Goal: Information Seeking & Learning: Learn about a topic

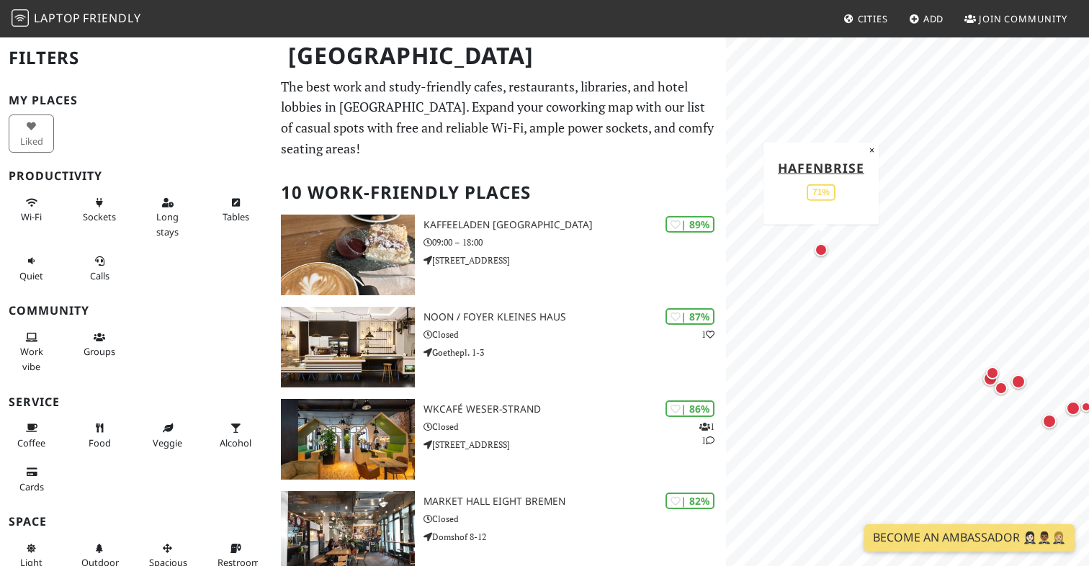
click at [822, 253] on div "Map marker" at bounding box center [820, 249] width 13 height 13
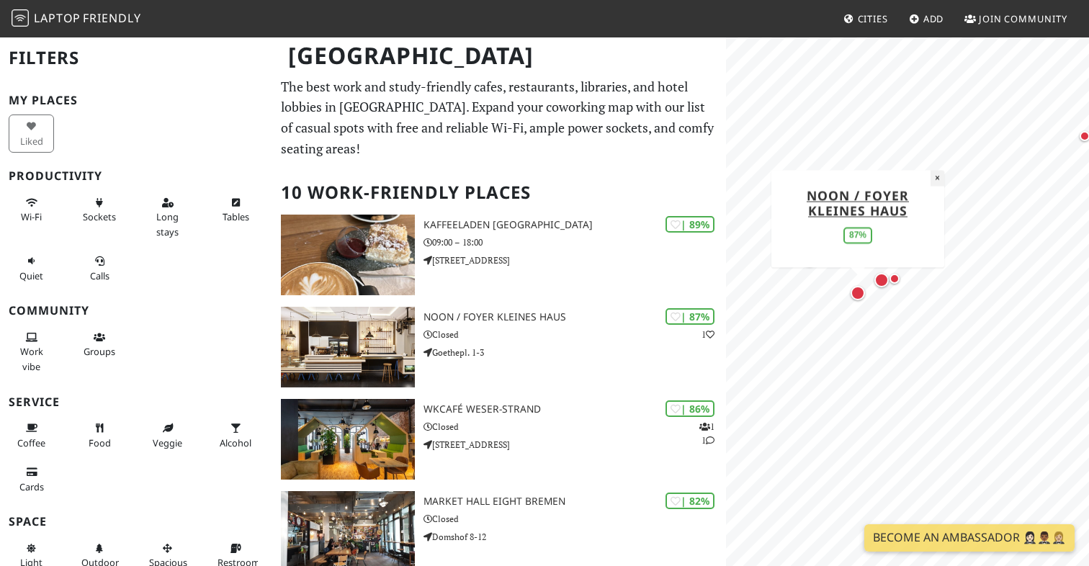
click at [930, 186] on button "×" at bounding box center [937, 178] width 14 height 16
click at [860, 295] on div "Map marker" at bounding box center [860, 289] width 14 height 14
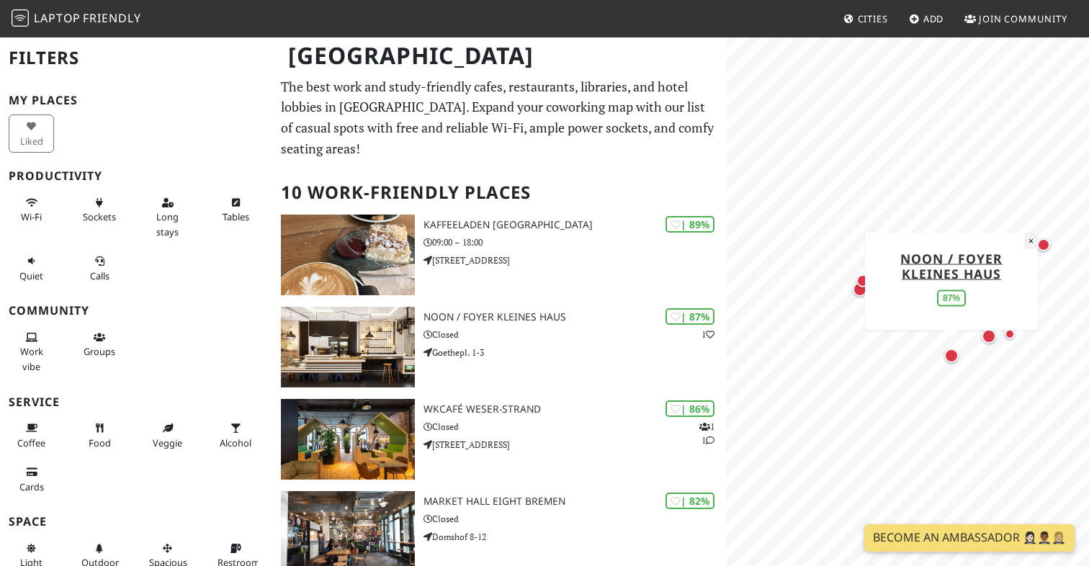
click at [1025, 238] on button "×" at bounding box center [1031, 241] width 14 height 16
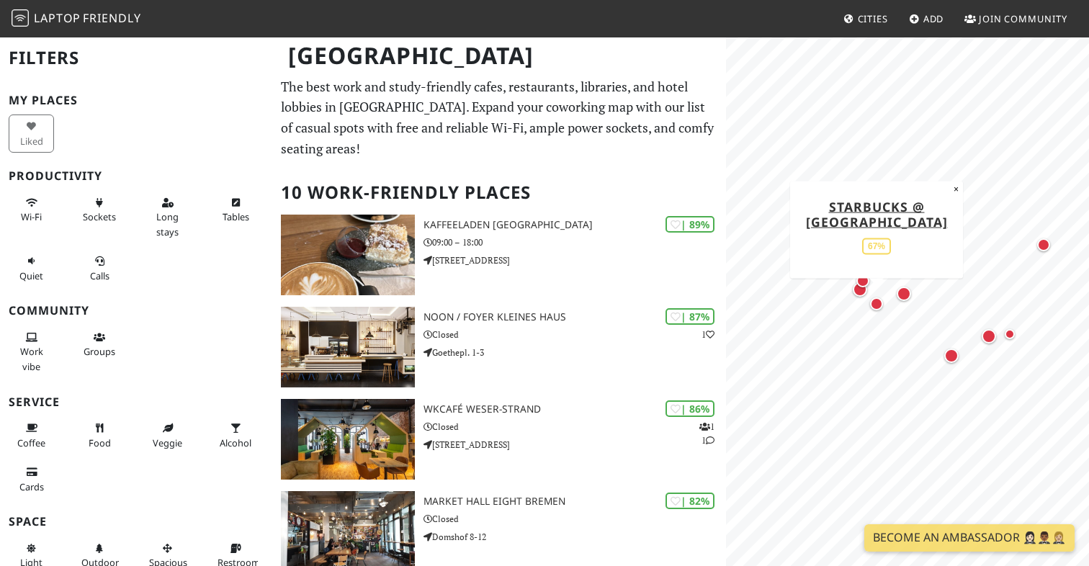
click at [881, 308] on div "Map marker" at bounding box center [876, 303] width 13 height 13
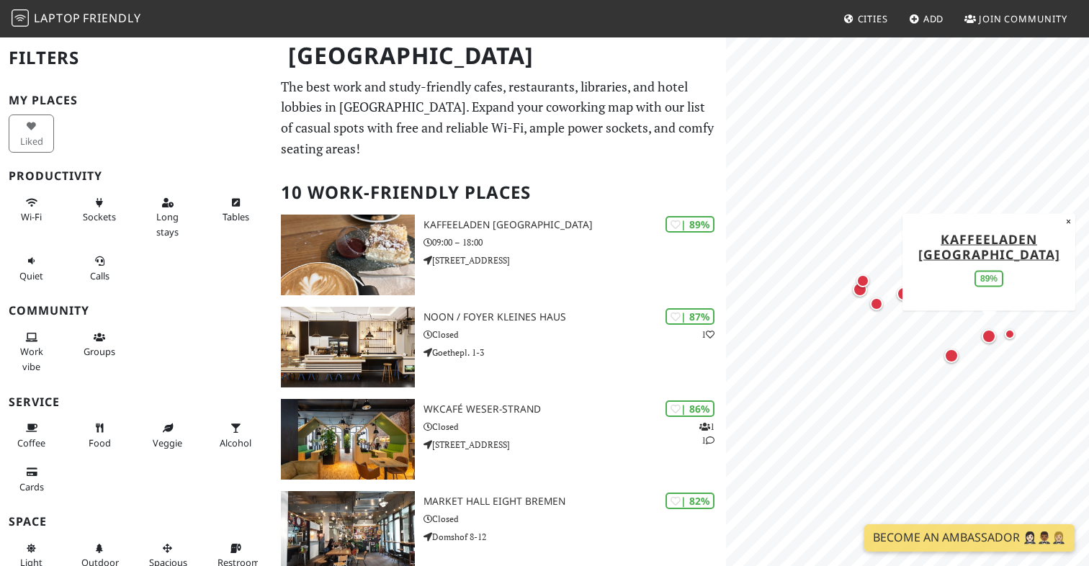
click at [987, 341] on div "Map marker" at bounding box center [989, 336] width 14 height 14
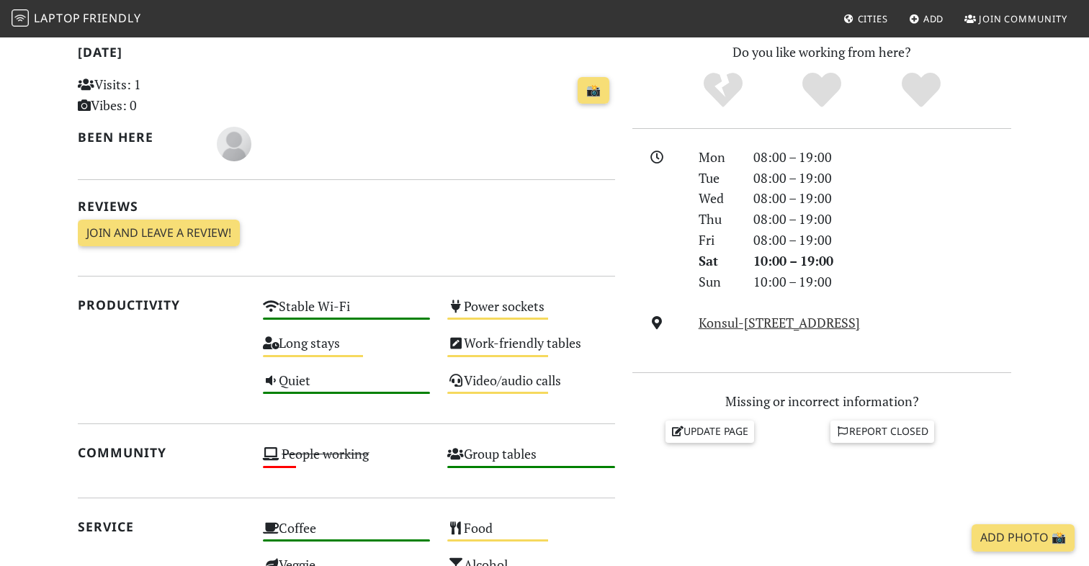
scroll to position [332, 0]
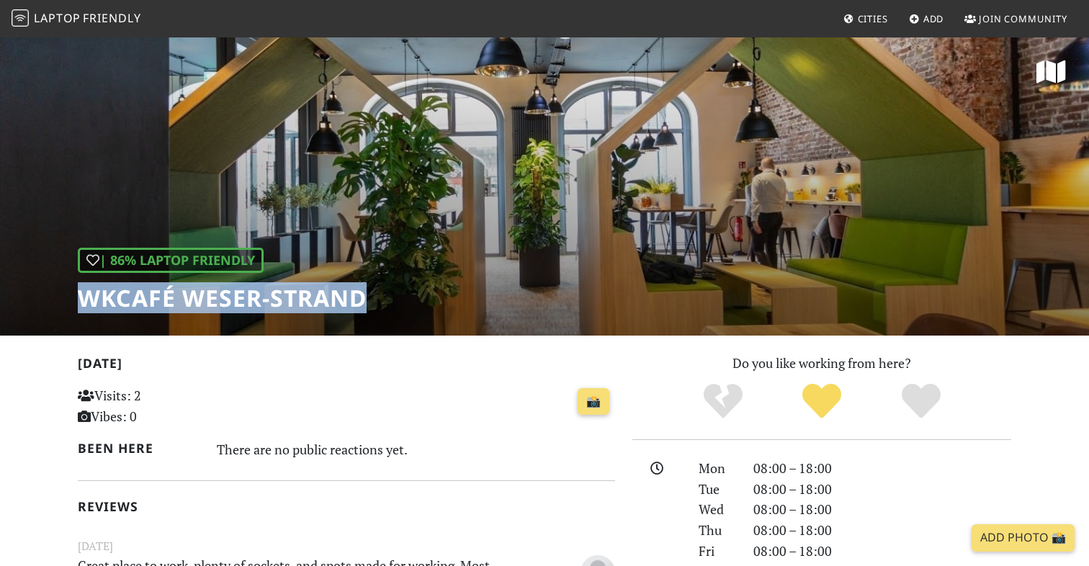
drag, startPoint x: 83, startPoint y: 301, endPoint x: 360, endPoint y: 309, distance: 277.4
click at [360, 309] on h1 "WKcafé WESER-Strand" at bounding box center [222, 297] width 289 height 27
copy h1 "WKcafé WESER-Strand"
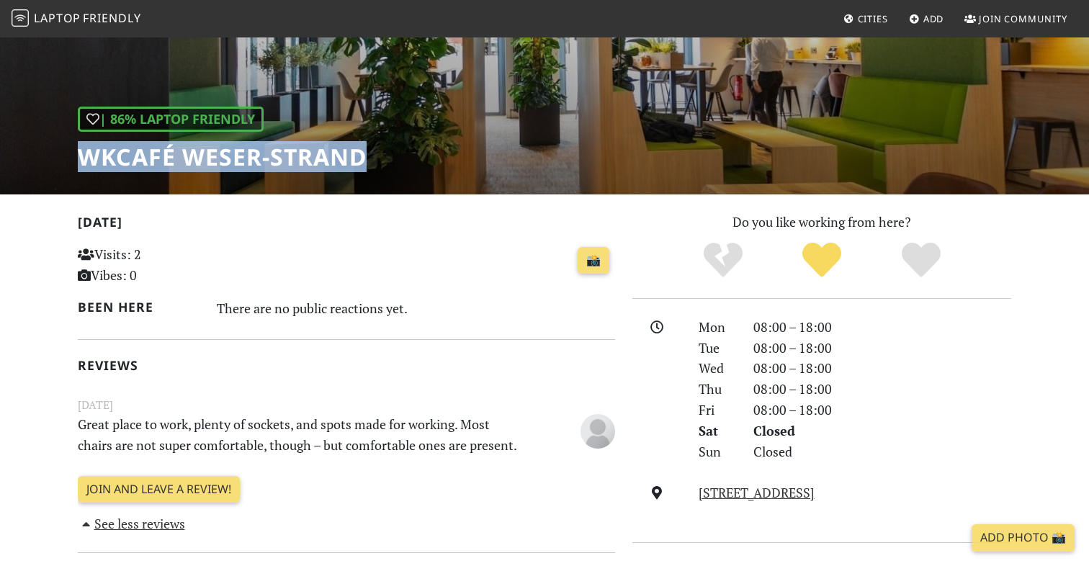
scroll to position [145, 0]
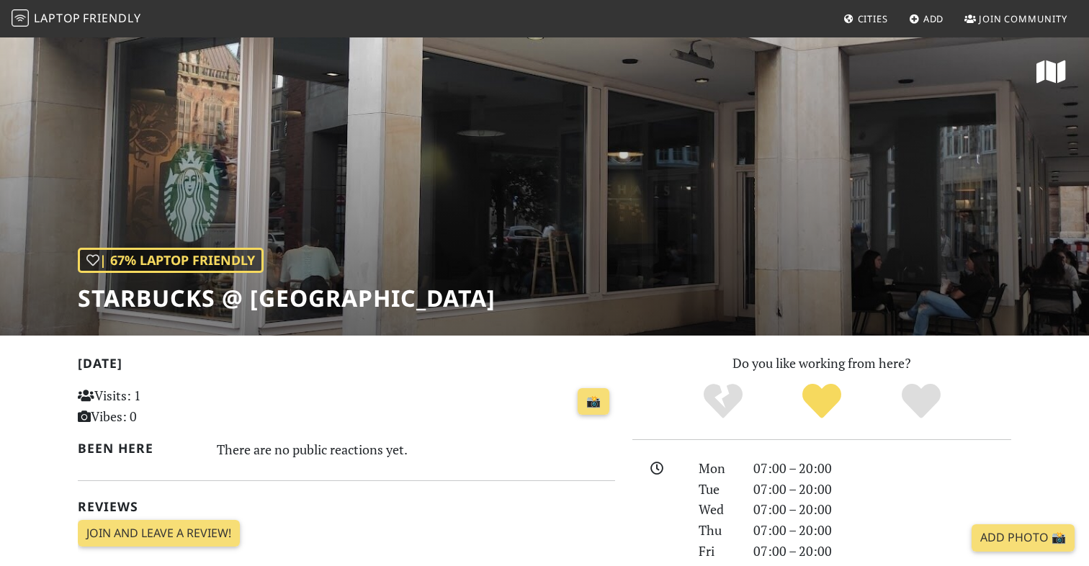
scroll to position [1, 0]
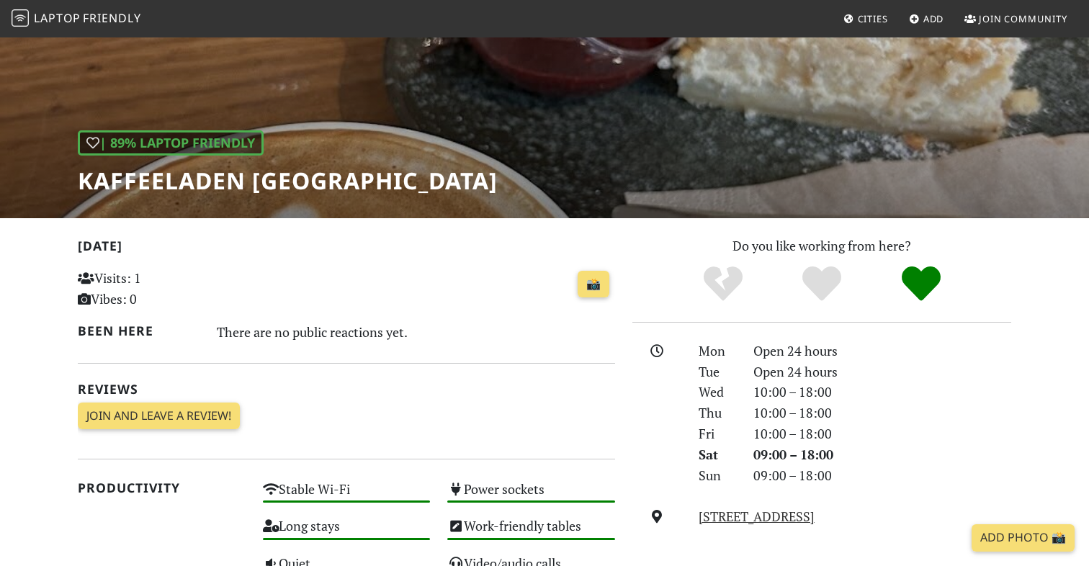
scroll to position [9, 0]
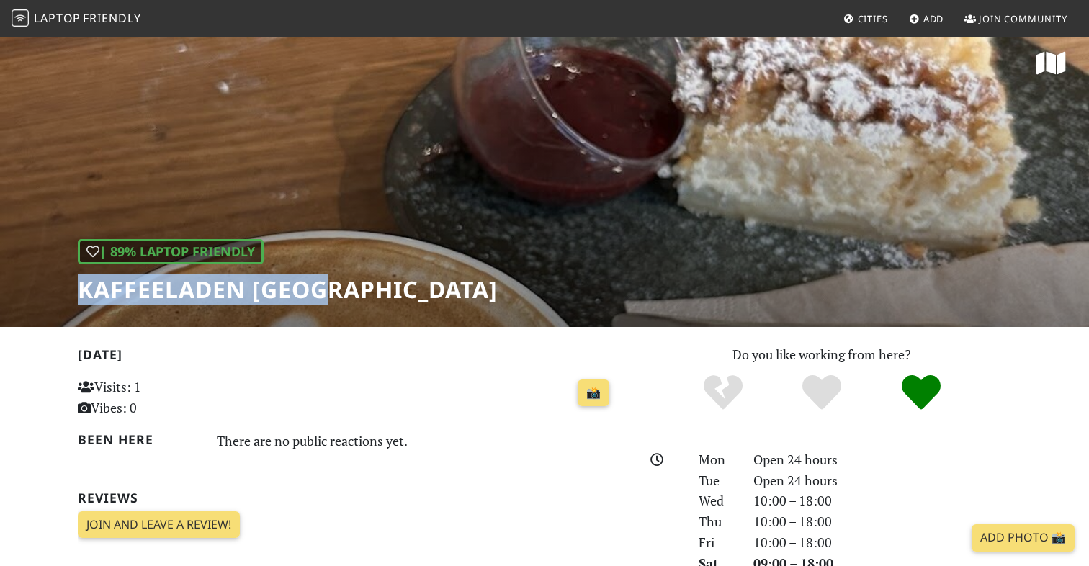
drag, startPoint x: 83, startPoint y: 290, endPoint x: 341, endPoint y: 295, distance: 257.9
click at [341, 295] on h1 "Kaffeeladen Bremen" at bounding box center [288, 289] width 420 height 27
copy h1 "Kaffeeladen Breme"
